Goal: Find specific fact: Find contact information

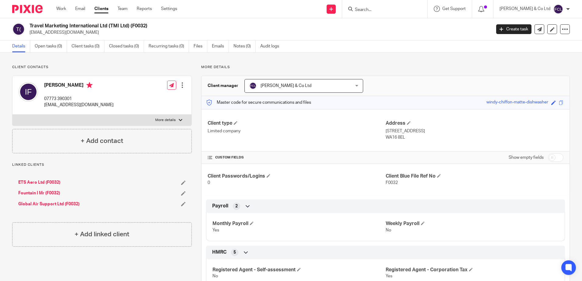
click at [387, 10] on input "Search" at bounding box center [381, 9] width 55 height 5
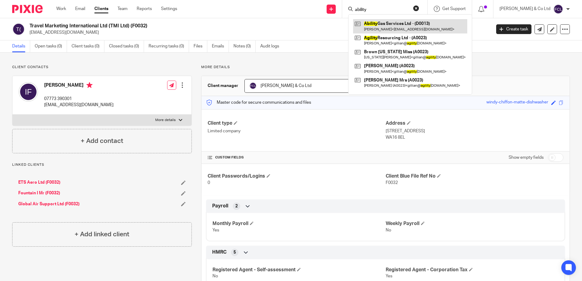
type input "ability"
click at [429, 24] on link at bounding box center [410, 26] width 114 height 14
click at [418, 26] on link at bounding box center [410, 26] width 114 height 14
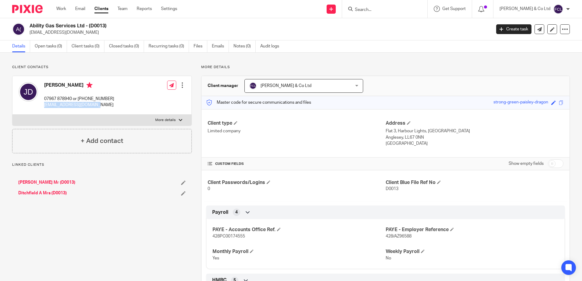
drag, startPoint x: 96, startPoint y: 105, endPoint x: 43, endPoint y: 106, distance: 52.7
click at [43, 106] on div "James Ditchfield 07967 878940 or 0151-291-1220 james7784@hotmail.co.uk" at bounding box center [67, 95] width 96 height 32
copy p "[EMAIL_ADDRESS][DOMAIN_NAME]"
